Goal: Check status: Check status

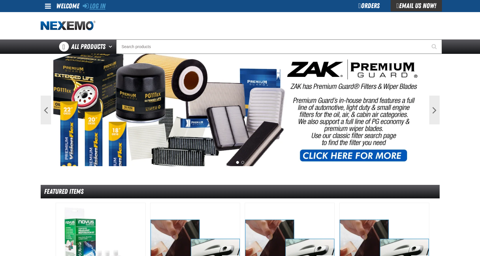
click at [101, 5] on link "Log In" at bounding box center [94, 6] width 23 height 8
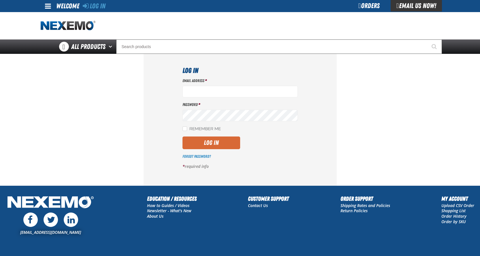
type input "[EMAIL_ADDRESS][DOMAIN_NAME]"
click at [204, 141] on button "Log In" at bounding box center [212, 143] width 58 height 13
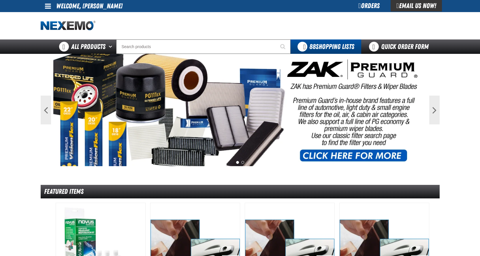
click at [52, 9] on link at bounding box center [49, 6] width 16 height 12
click at [63, 17] on link "My Account My Account" at bounding box center [56, 16] width 26 height 5
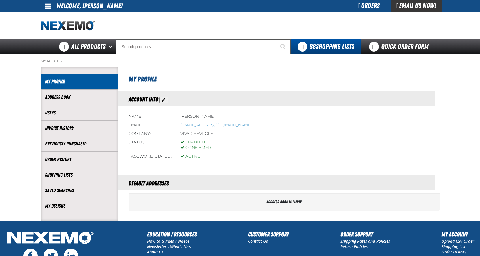
click at [369, 8] on div "Orders" at bounding box center [369, 6] width 43 height 12
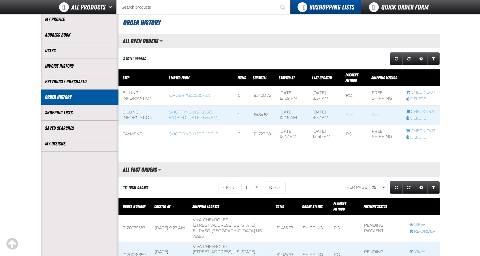
scroll to position [58, 0]
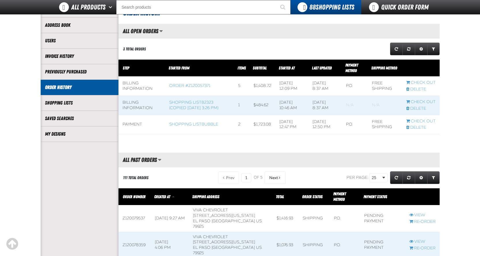
click at [382, 211] on span at bounding box center [382, 219] width 45 height 27
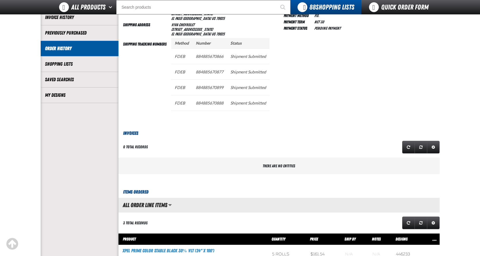
scroll to position [87, 0]
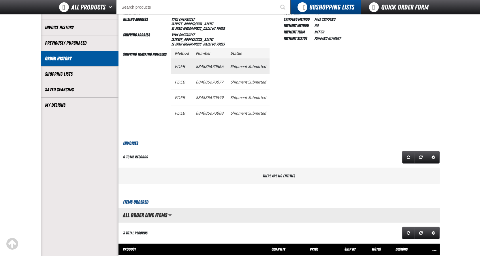
click at [222, 67] on td "884885670866" at bounding box center [209, 67] width 35 height 16
click at [260, 67] on td "Shipment Submitted" at bounding box center [248, 67] width 43 height 16
click at [213, 65] on td "884885670866" at bounding box center [209, 67] width 35 height 16
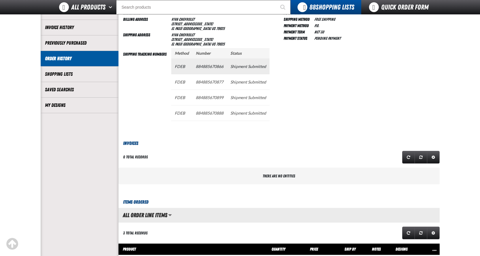
copy td "884885670866"
